Goal: Task Accomplishment & Management: Use online tool/utility

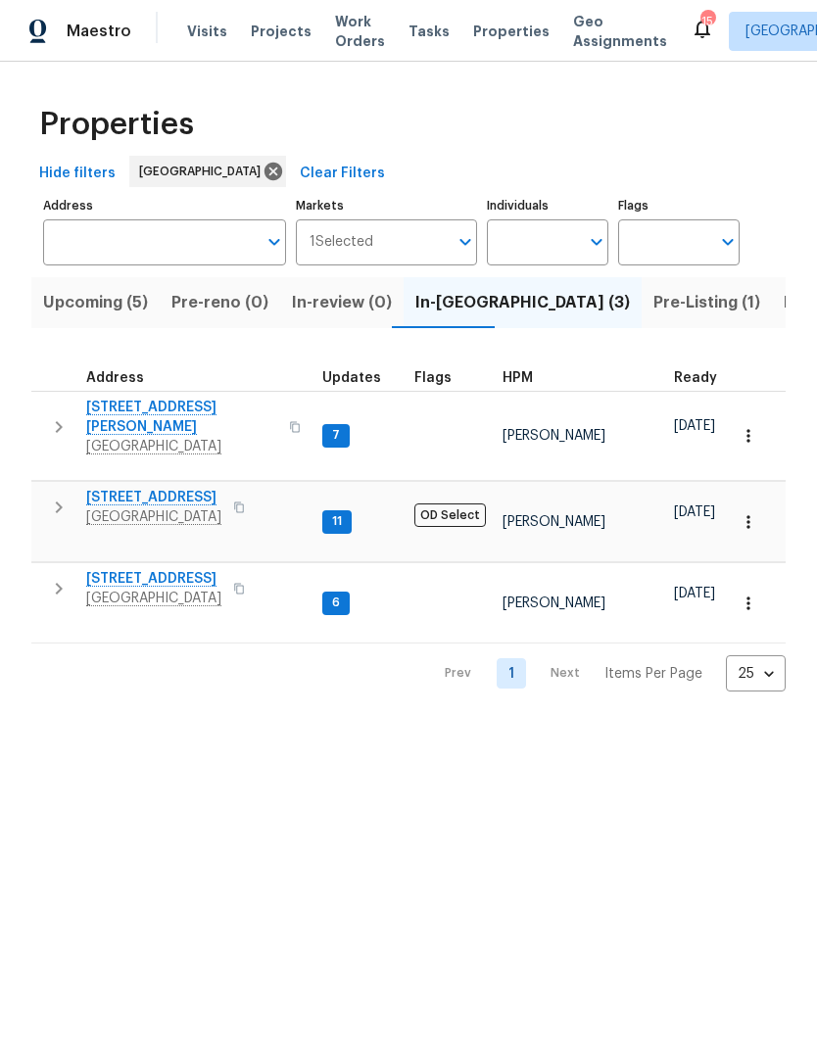
click at [68, 577] on icon "button" at bounding box center [59, 589] width 24 height 24
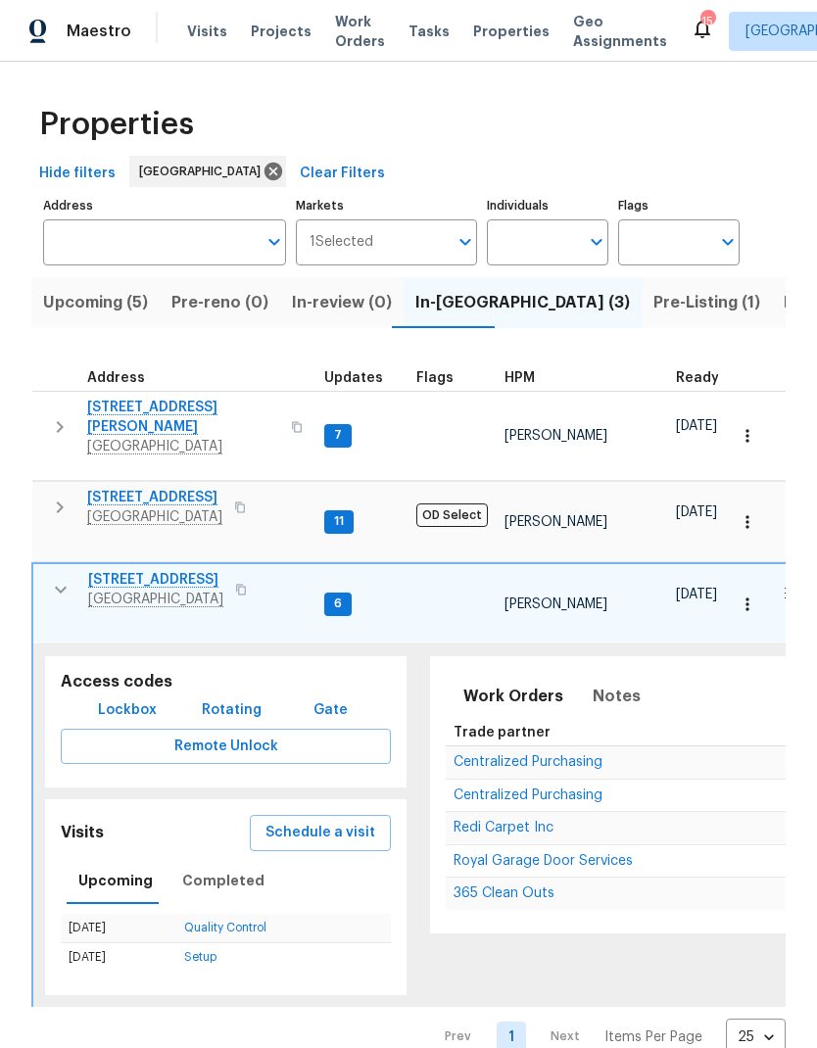
click at [281, 821] on span "Schedule a visit" at bounding box center [320, 833] width 110 height 24
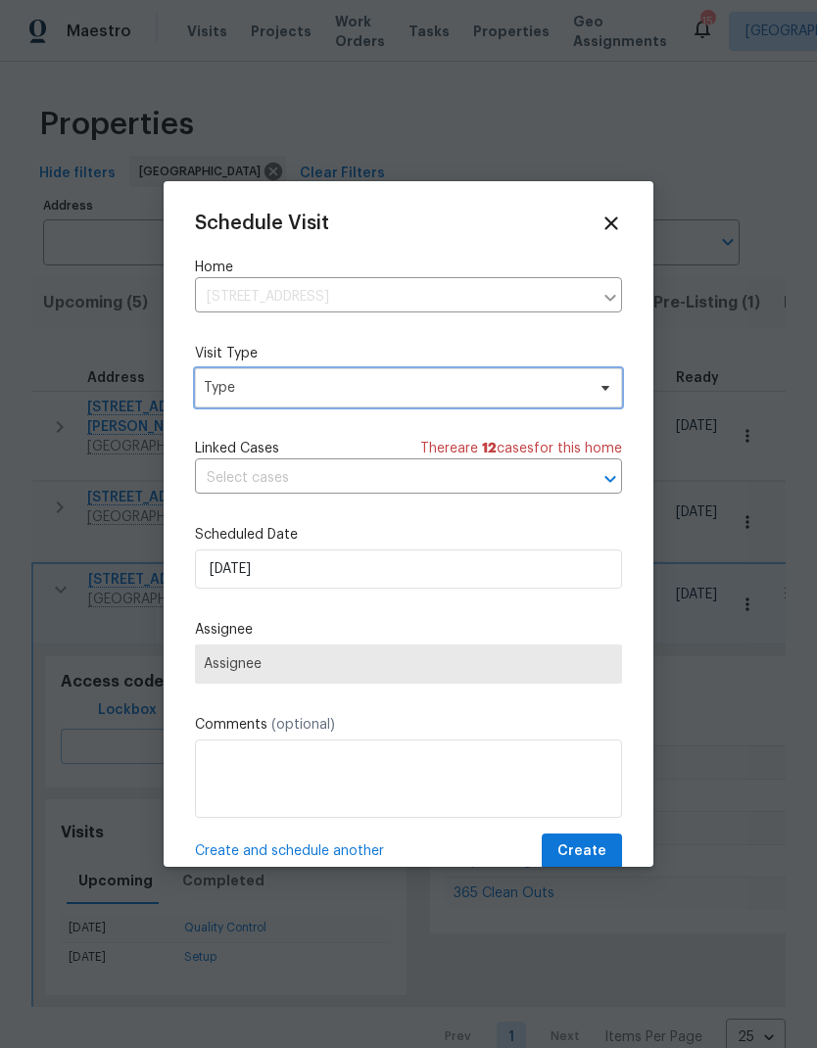
click at [235, 407] on span "Type" at bounding box center [408, 387] width 427 height 39
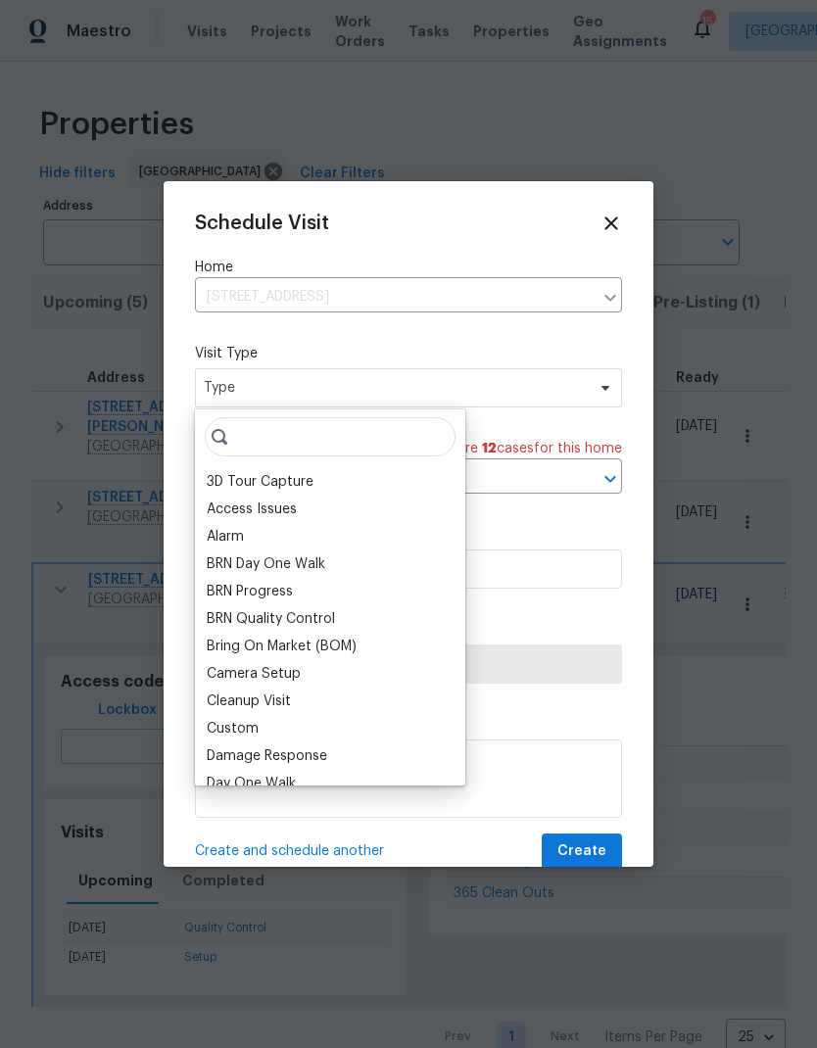
click at [237, 409] on div "3D Tour Capture Access Issues Alarm BRN Day One Walk BRN Progress BRN Quality C…" at bounding box center [330, 597] width 270 height 376
click at [252, 444] on input "search" at bounding box center [330, 436] width 251 height 39
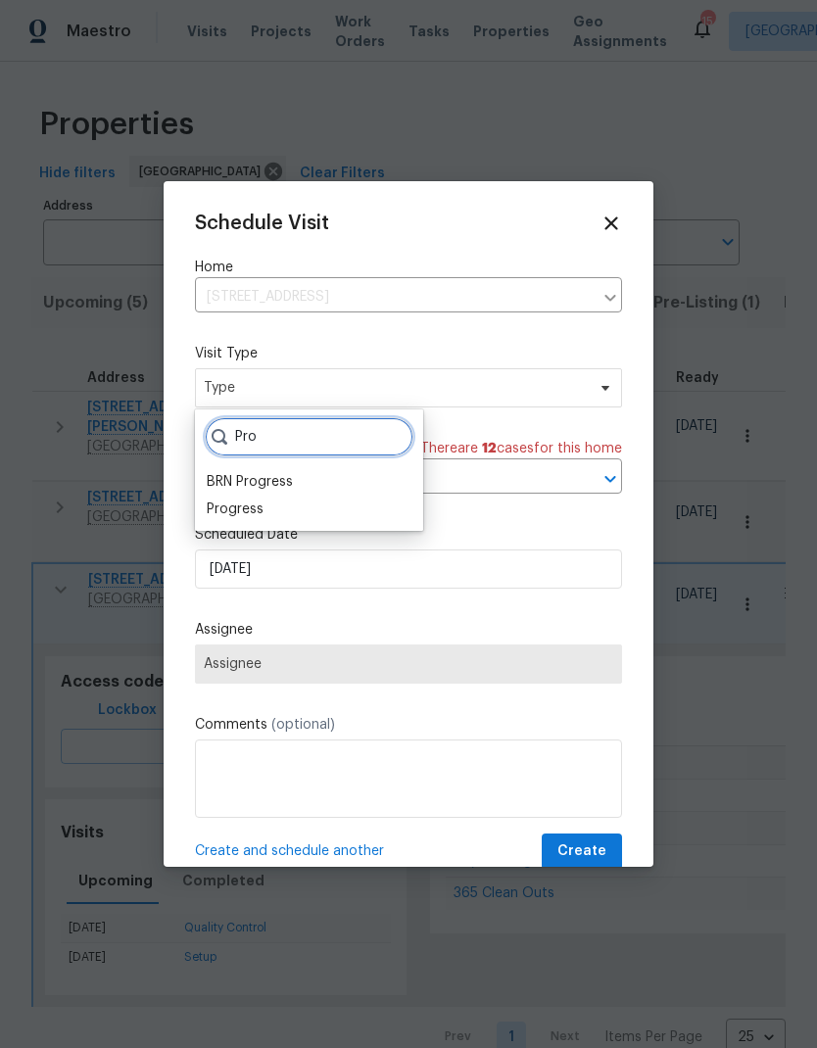
type input "Pro"
click at [218, 506] on div "Progress" at bounding box center [235, 509] width 57 height 20
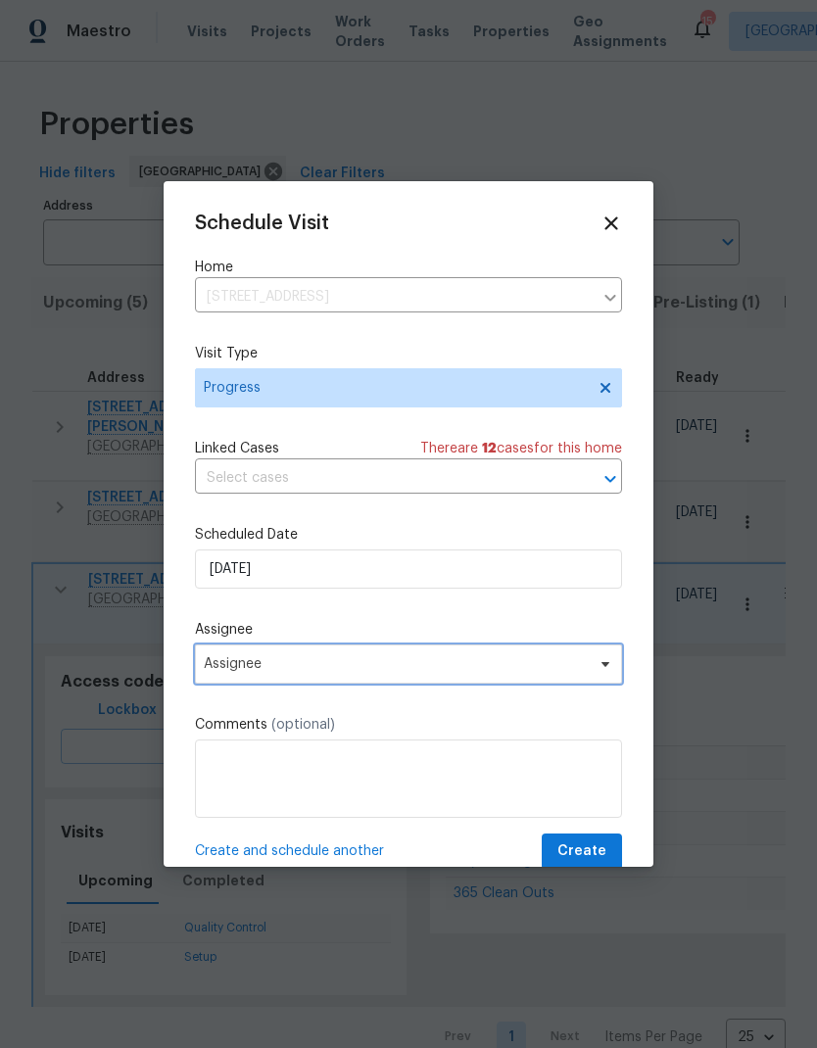
click at [214, 664] on span "Assignee" at bounding box center [396, 664] width 384 height 16
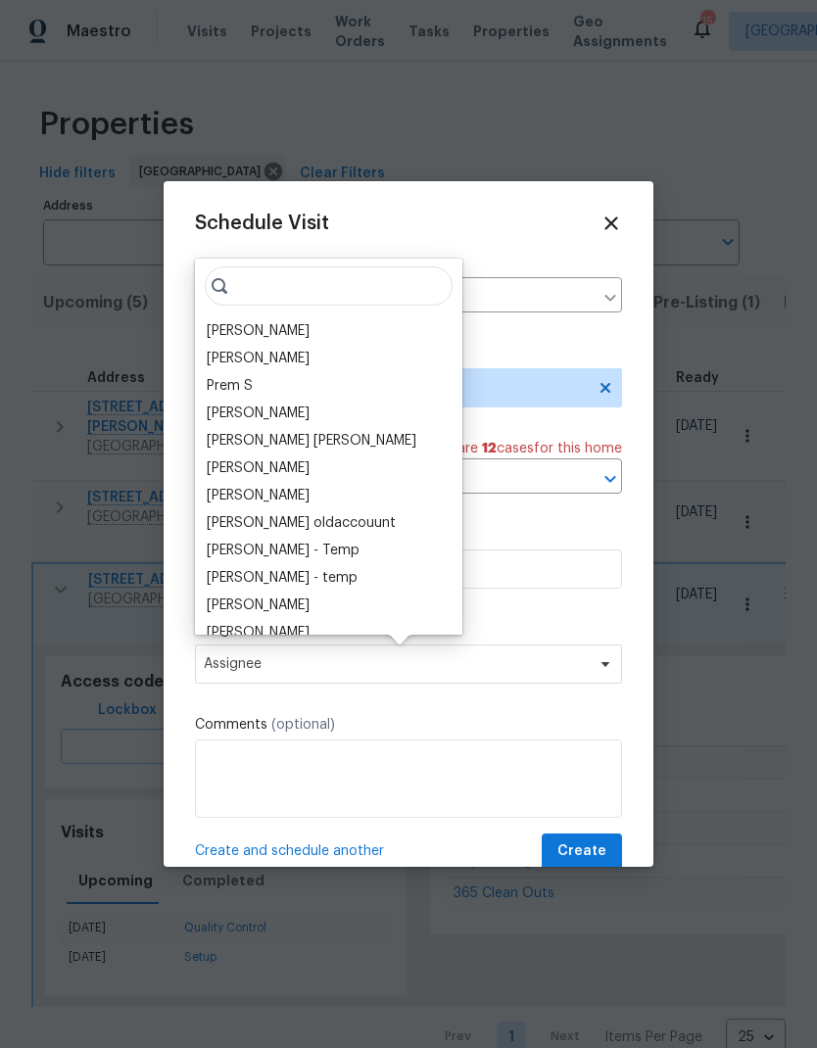
click at [225, 336] on div "[PERSON_NAME]" at bounding box center [258, 331] width 103 height 20
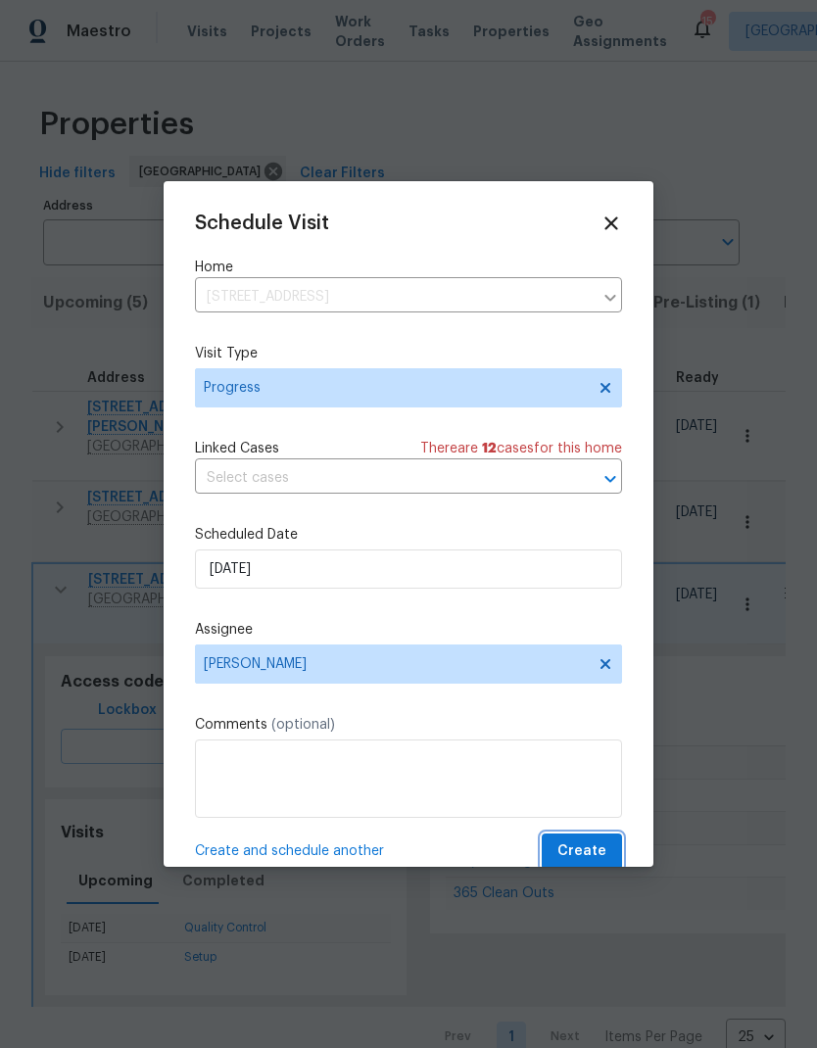
click at [604, 855] on span "Create" at bounding box center [581, 851] width 49 height 24
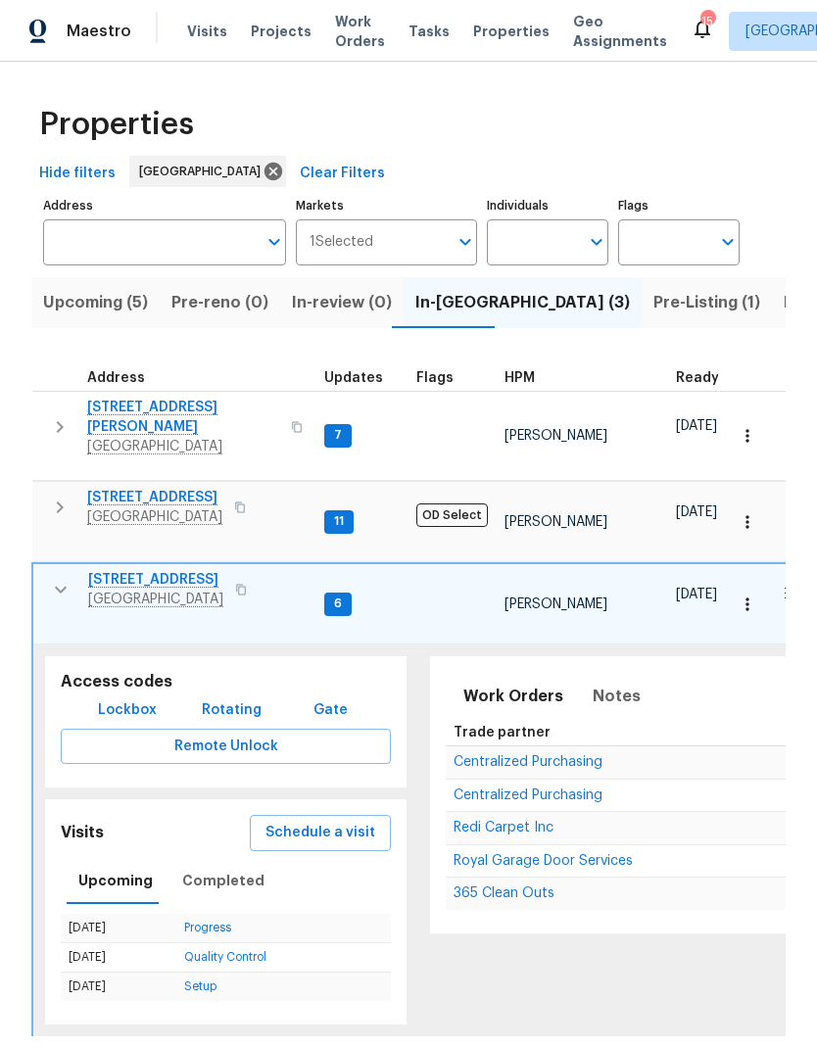
click at [55, 578] on icon "button" at bounding box center [61, 590] width 24 height 24
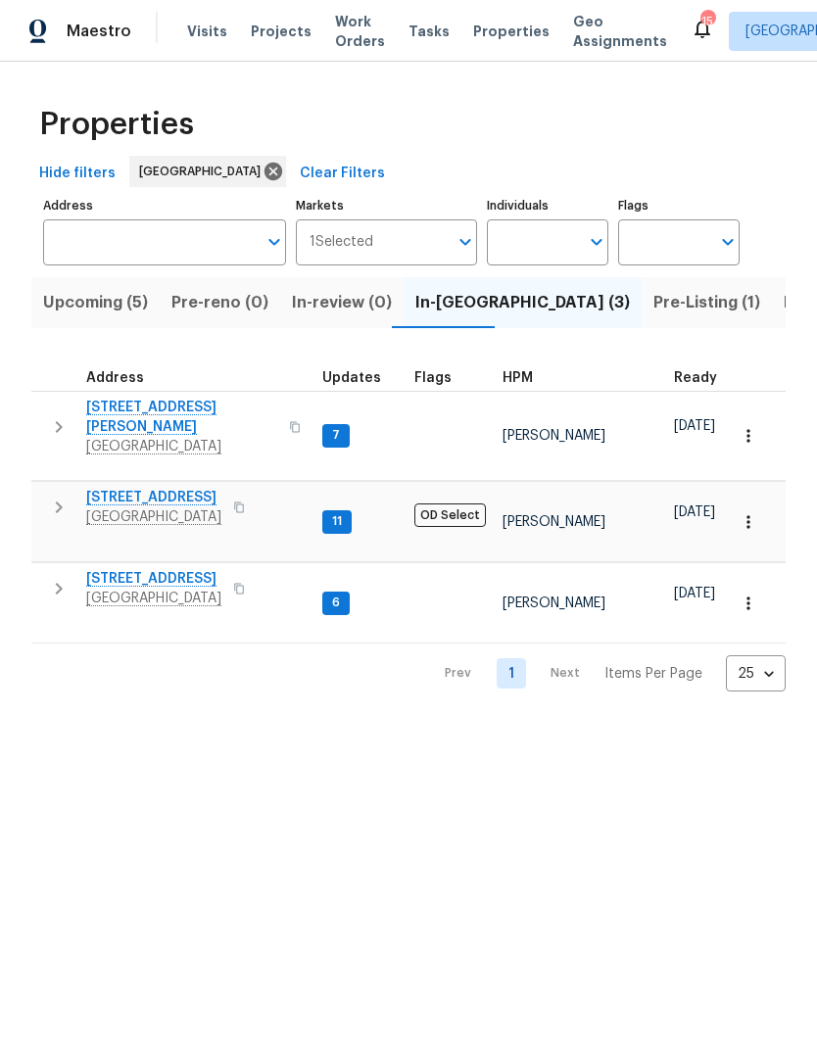
click at [66, 577] on icon "button" at bounding box center [59, 589] width 24 height 24
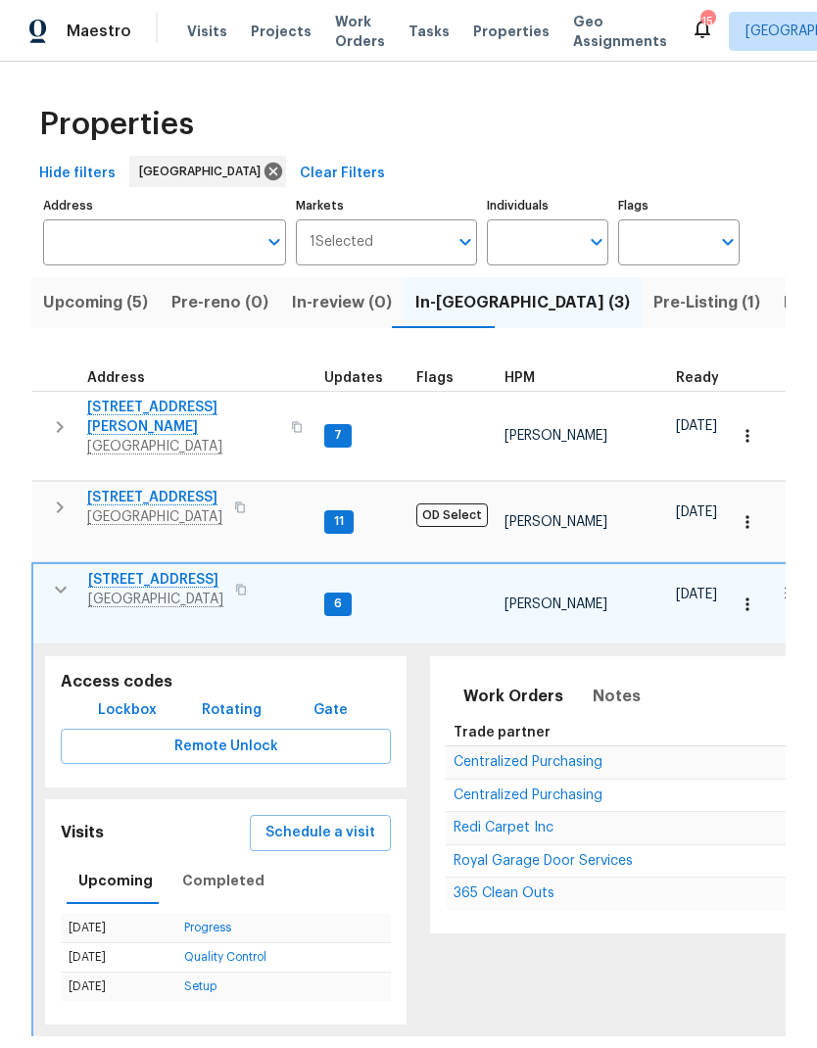
click at [60, 570] on button "button" at bounding box center [60, 589] width 39 height 39
